Goal: Navigation & Orientation: Go to known website

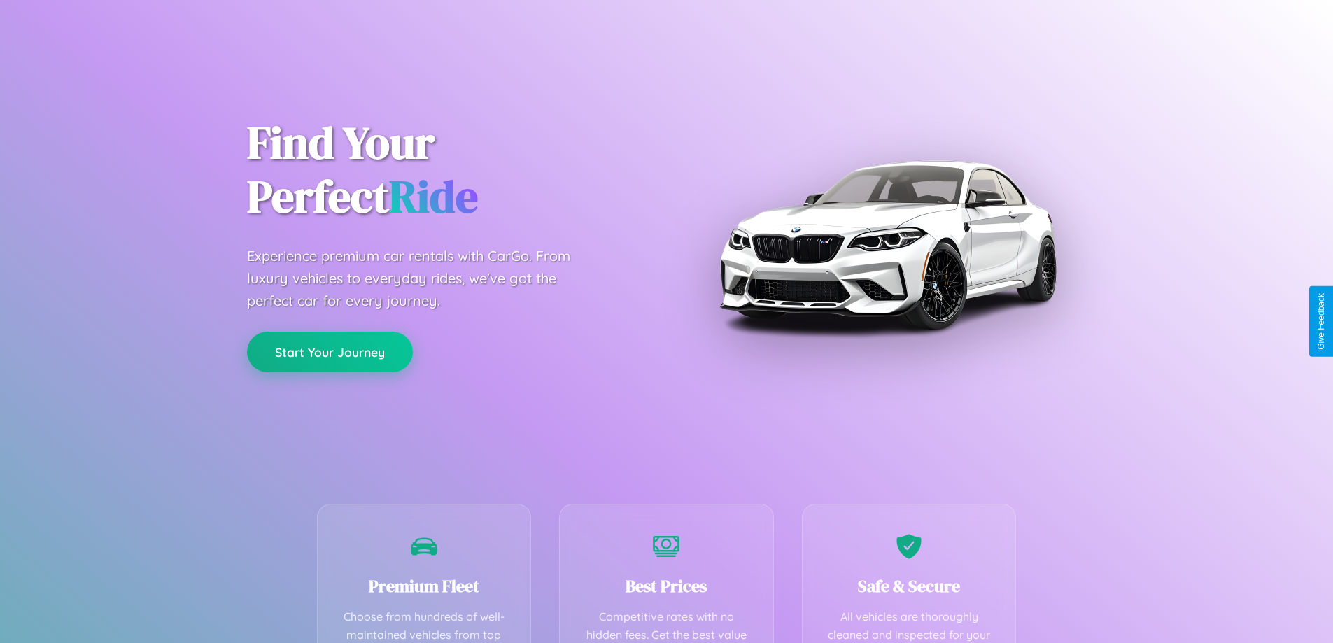
click at [330, 353] on button "Start Your Journey" at bounding box center [330, 352] width 166 height 41
click at [330, 351] on button "Start Your Journey" at bounding box center [330, 352] width 166 height 41
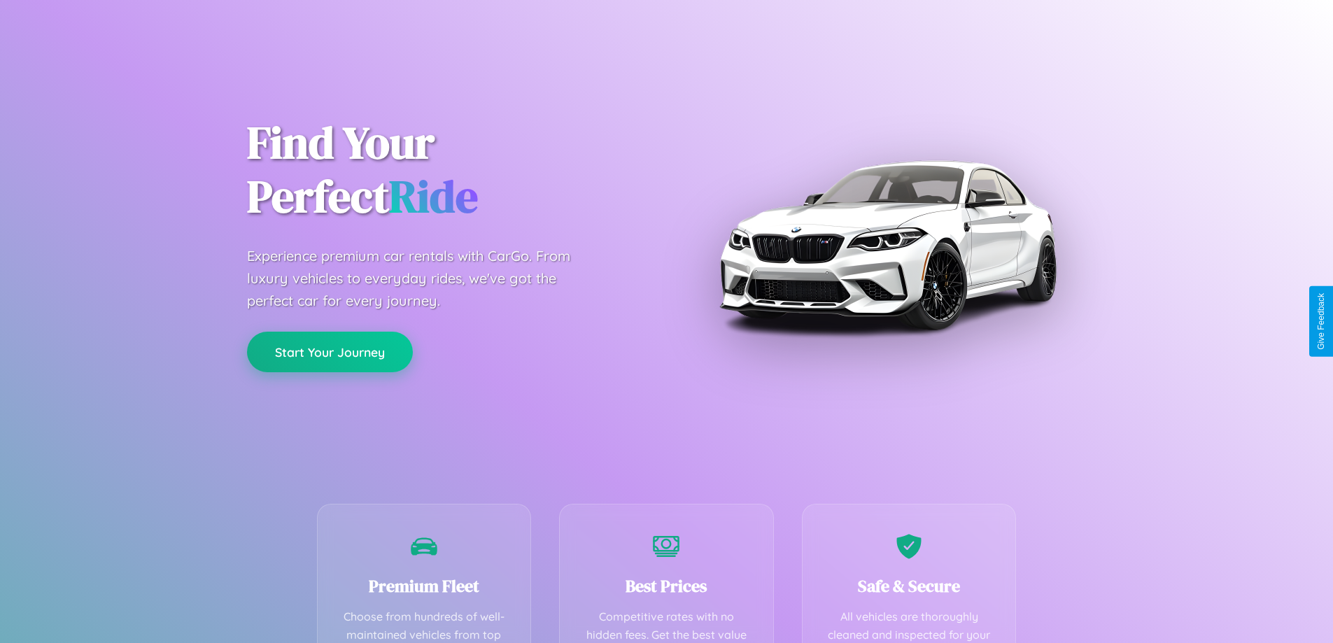
click at [330, 351] on button "Start Your Journey" at bounding box center [330, 352] width 166 height 41
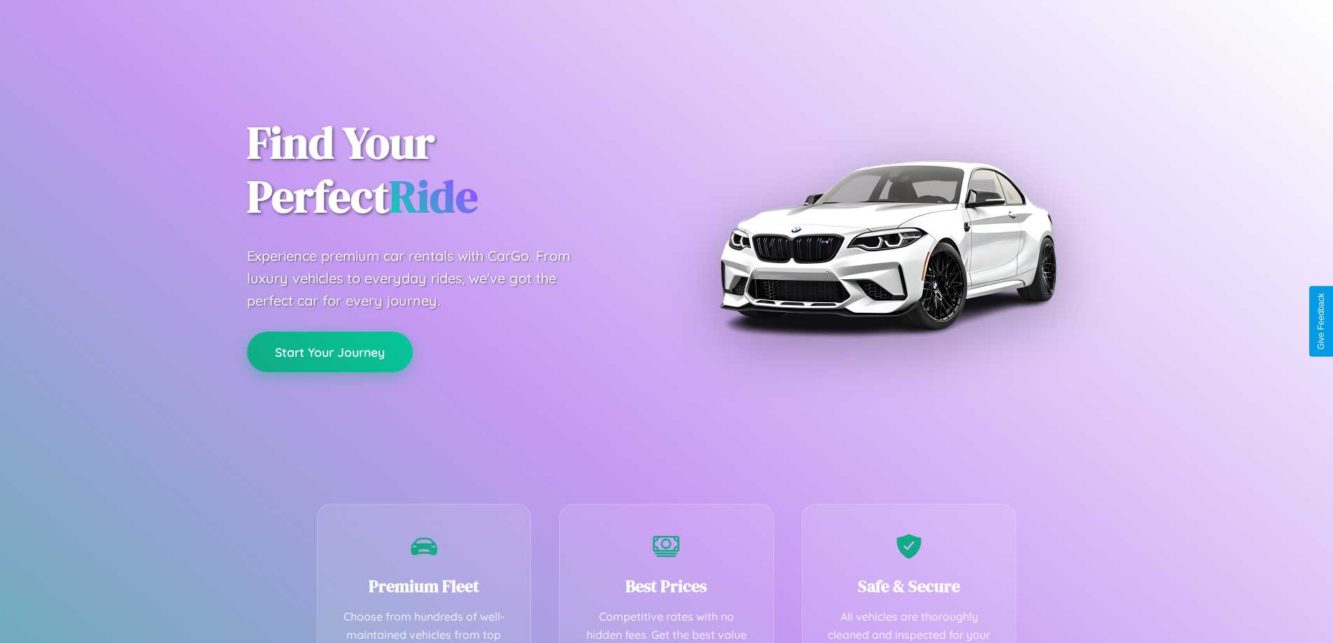
click at [330, 351] on button "Start Your Journey" at bounding box center [330, 352] width 166 height 41
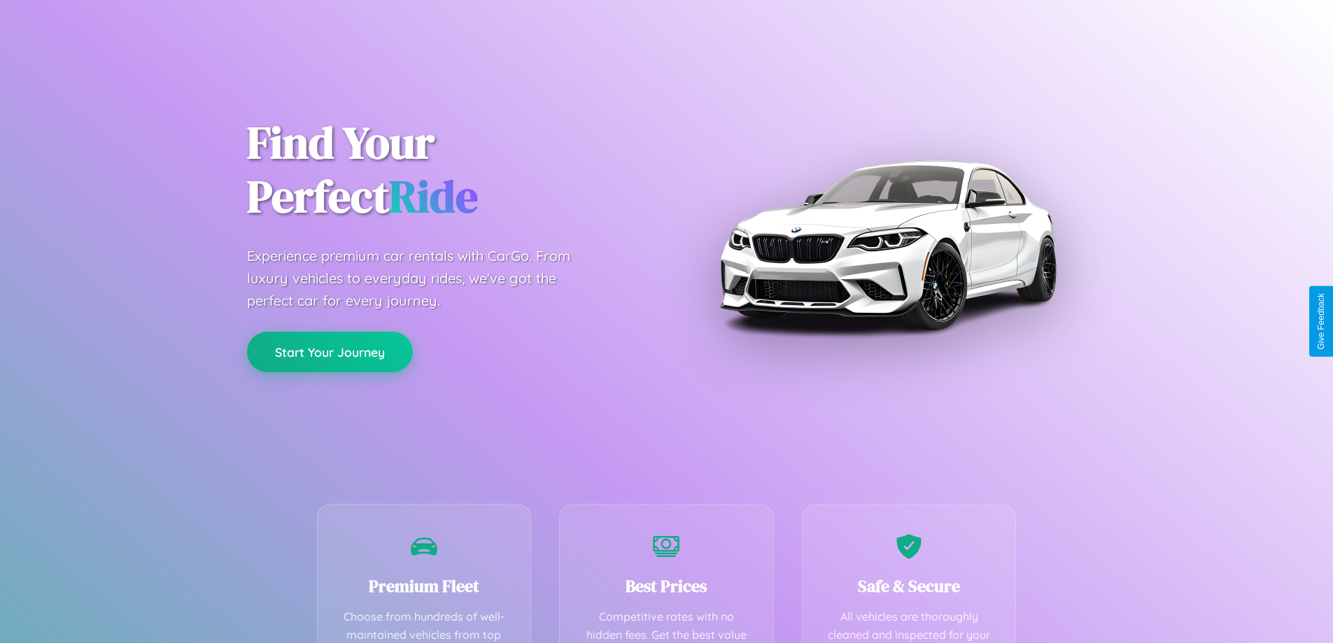
click at [330, 351] on button "Start Your Journey" at bounding box center [330, 352] width 166 height 41
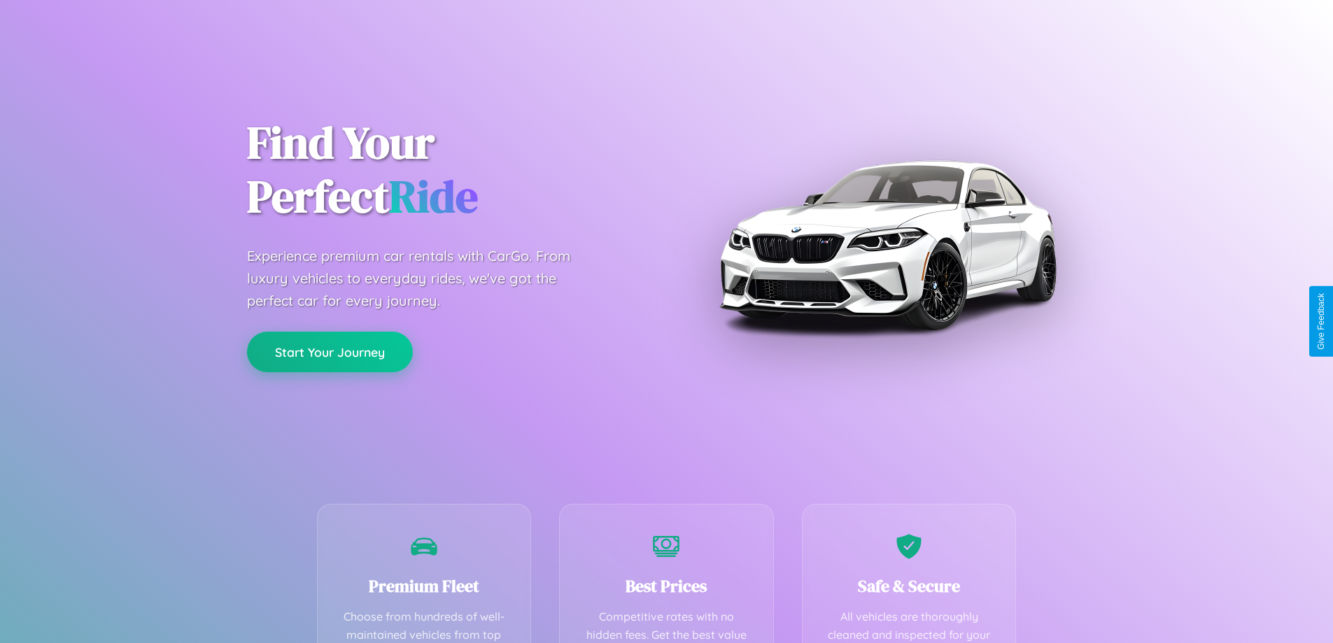
click at [330, 351] on button "Start Your Journey" at bounding box center [330, 352] width 166 height 41
